Goal: Find specific page/section: Find specific page/section

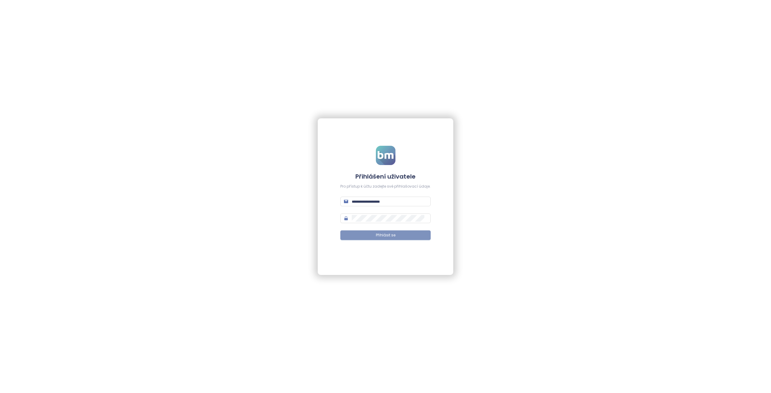
type input "**********"
click at [366, 238] on button "Přihlásit se" at bounding box center [385, 235] width 90 height 10
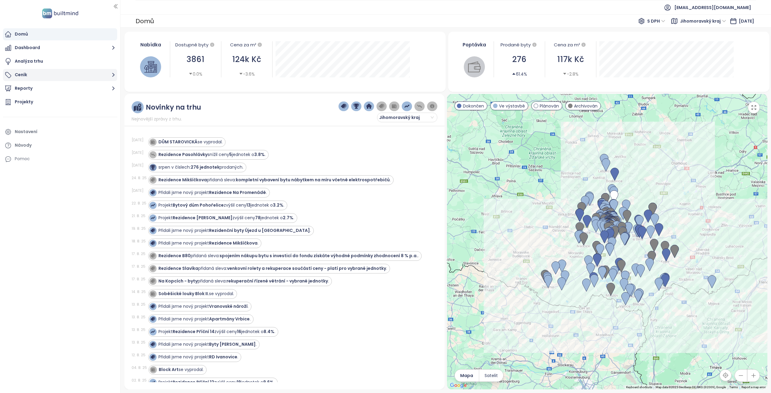
click at [39, 75] on button "Ceník" at bounding box center [60, 75] width 114 height 12
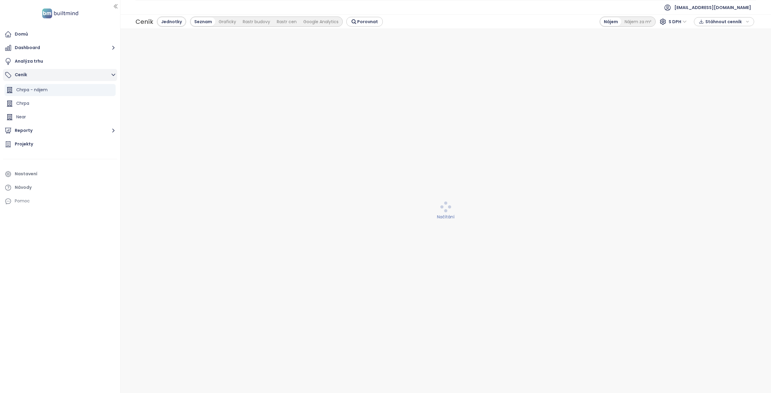
click at [40, 75] on button "Ceník" at bounding box center [60, 75] width 114 height 12
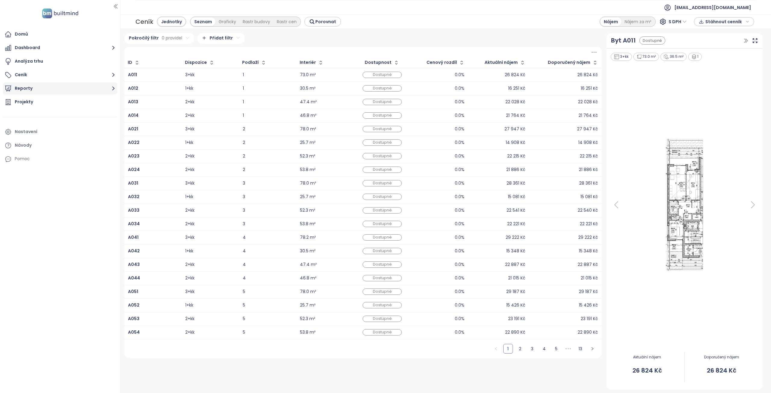
click at [48, 89] on button "Reporty" at bounding box center [60, 89] width 114 height 12
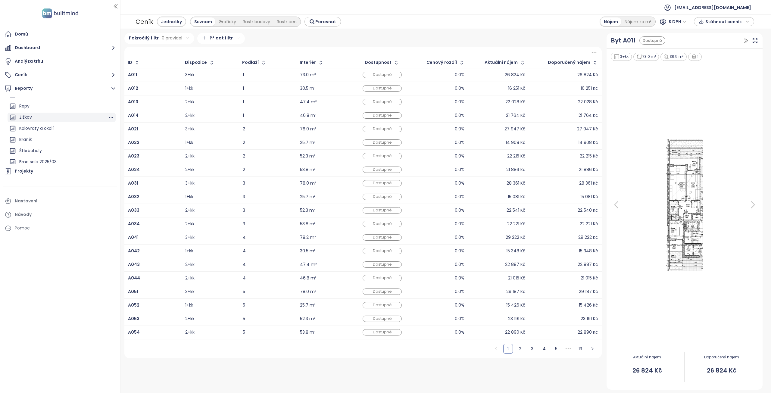
click at [31, 116] on div "Žižkov" at bounding box center [25, 118] width 13 height 8
